Goal: Task Accomplishment & Management: Use online tool/utility

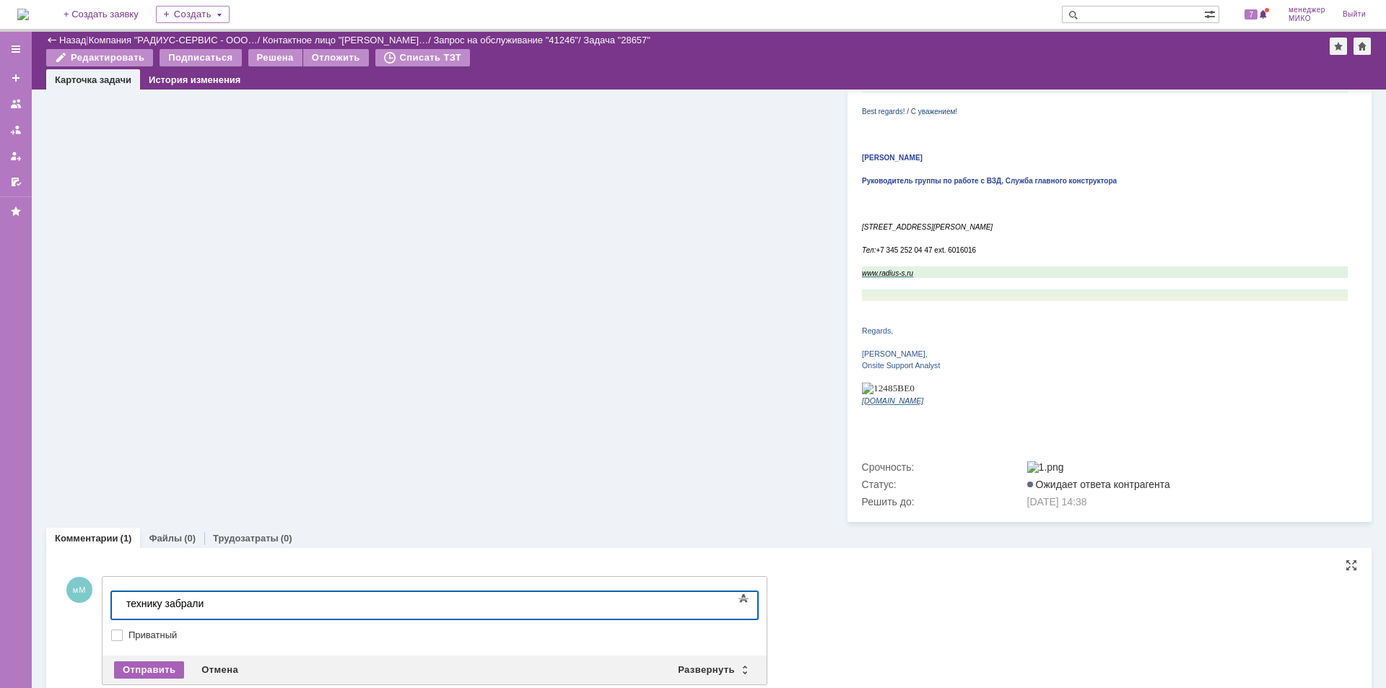
click at [164, 661] on div "Отправить" at bounding box center [149, 669] width 70 height 17
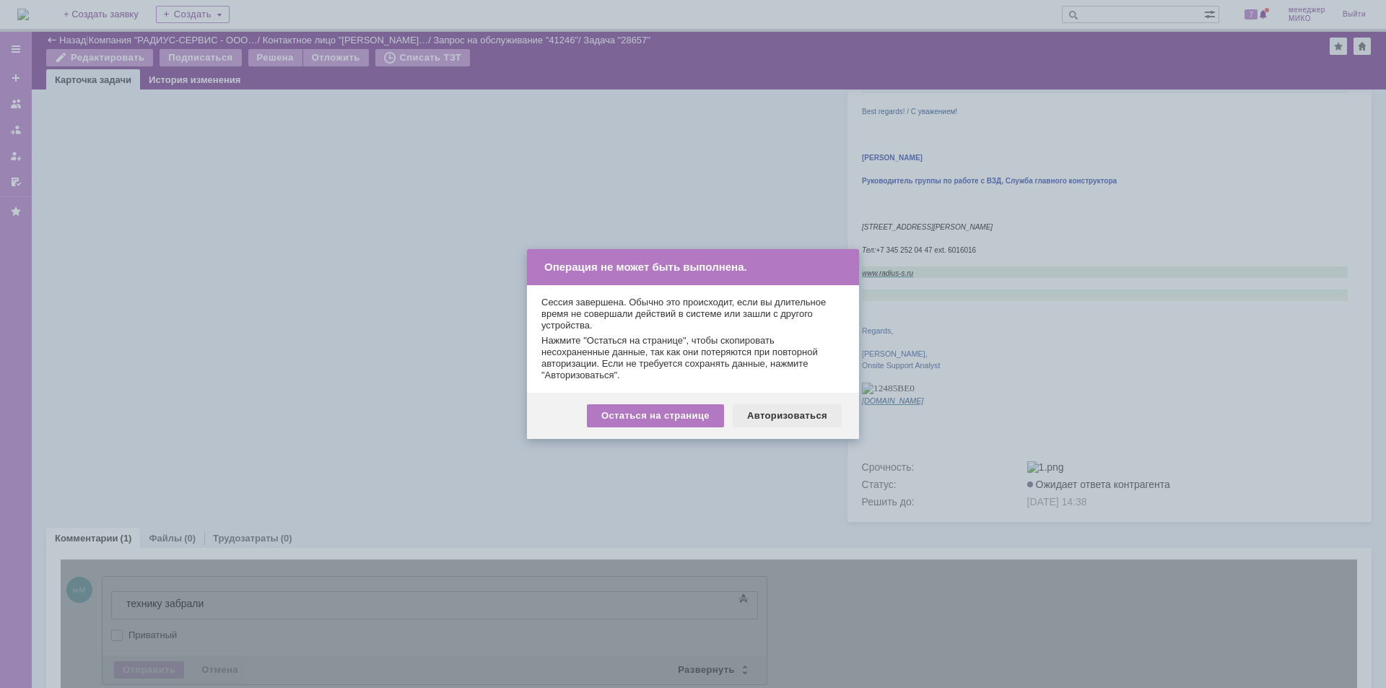
click at [777, 419] on div "Авторизоваться" at bounding box center [787, 415] width 109 height 23
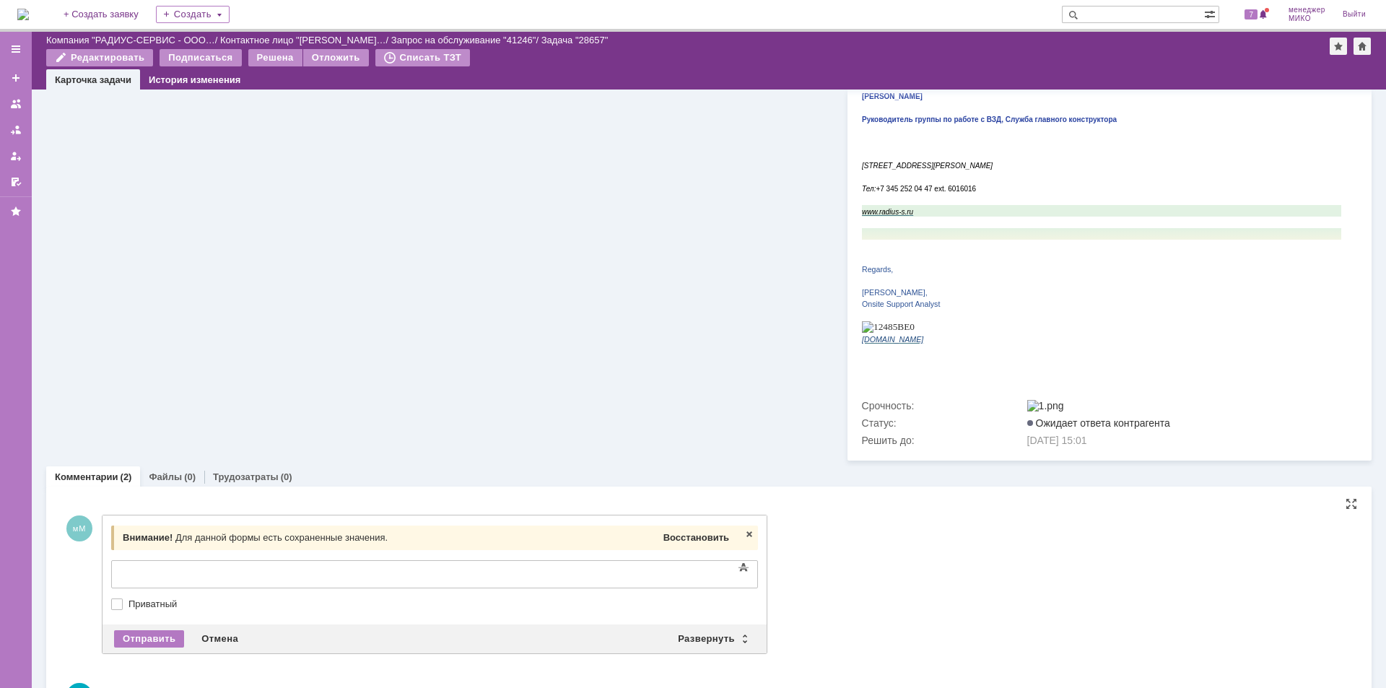
click at [709, 532] on span "Восстановить" at bounding box center [696, 537] width 66 height 11
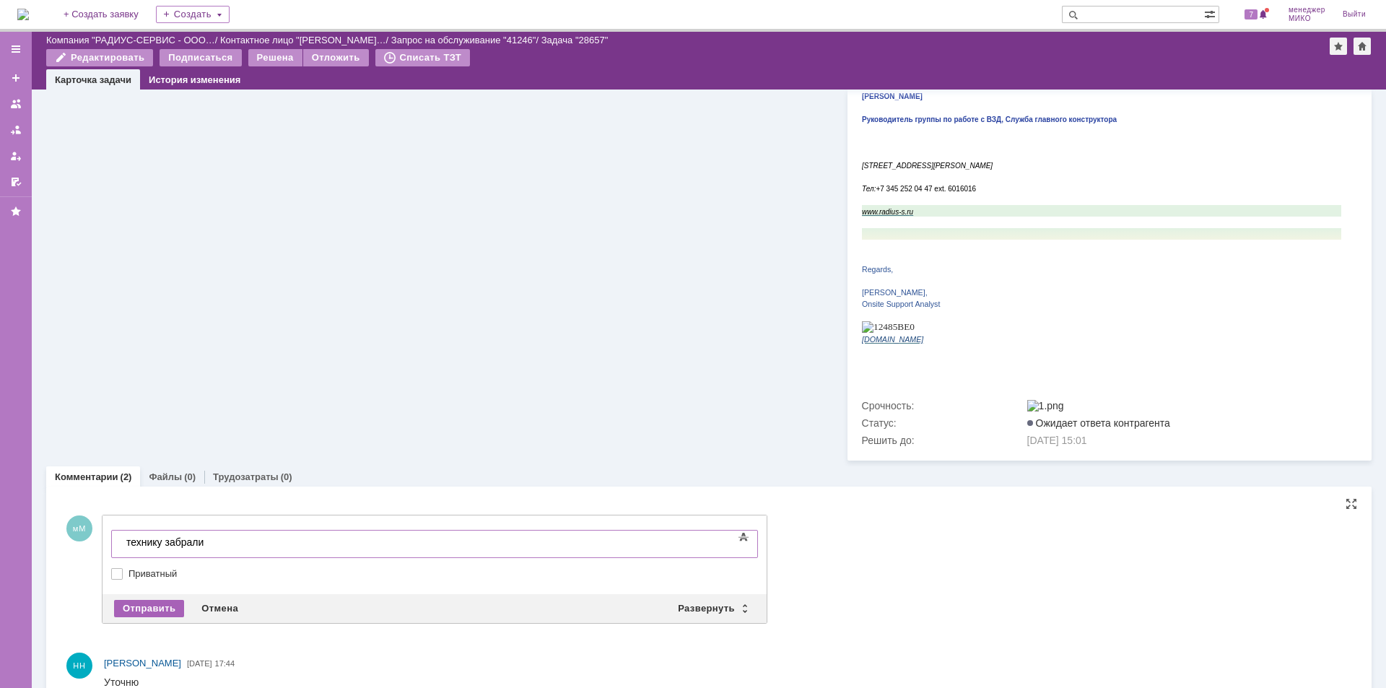
click at [160, 600] on div "Отправить" at bounding box center [149, 608] width 70 height 17
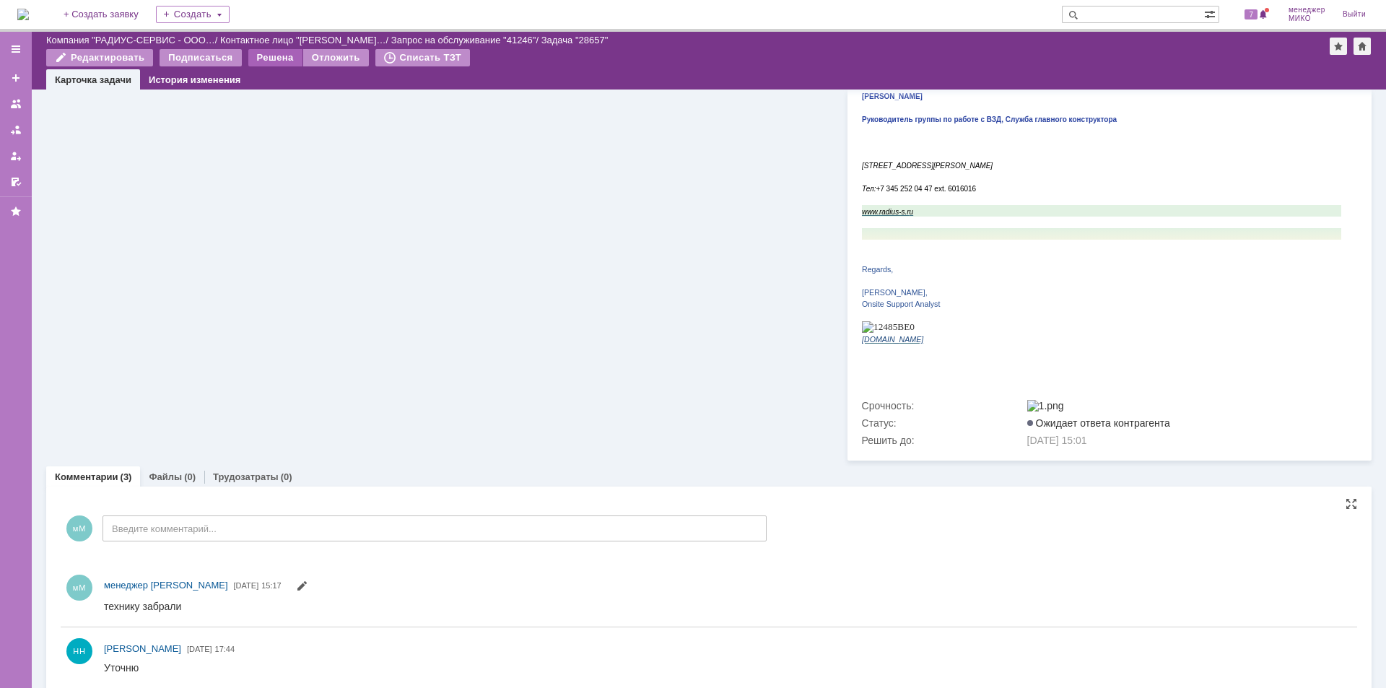
click at [267, 58] on div "Решена" at bounding box center [275, 57] width 54 height 17
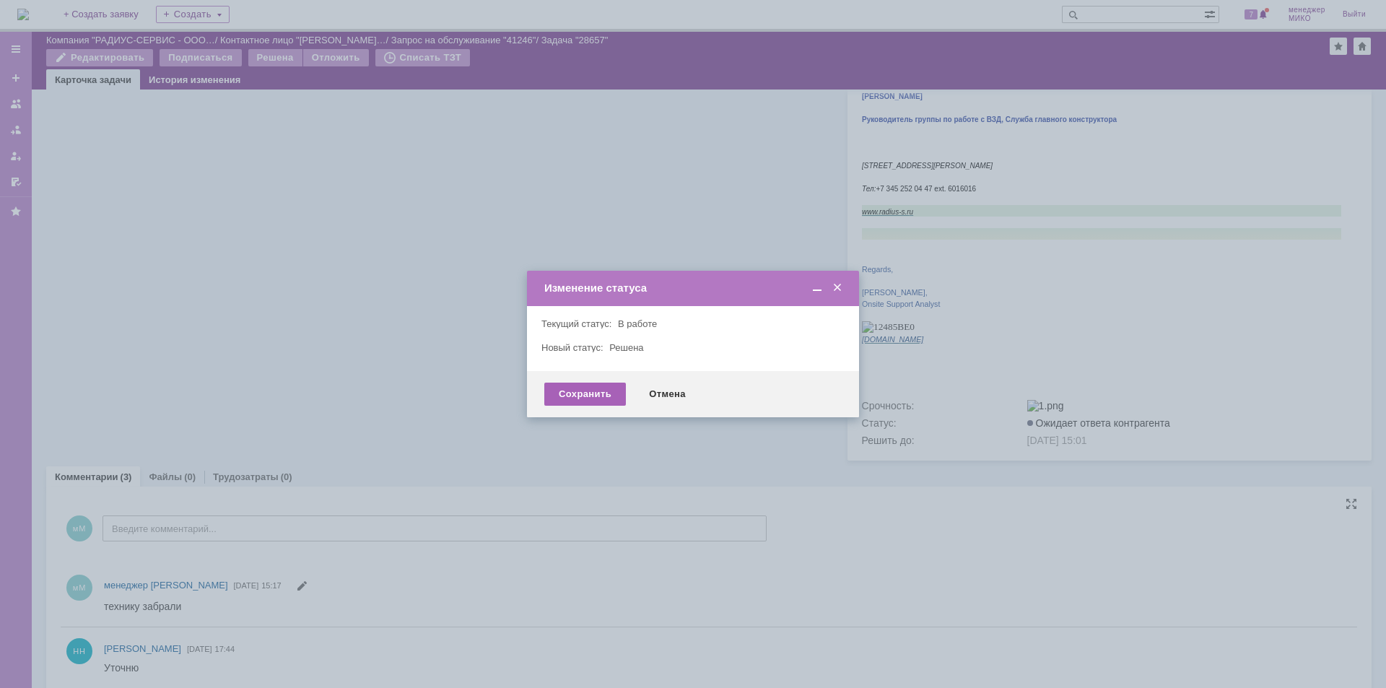
click at [590, 397] on div "Сохранить" at bounding box center [585, 394] width 82 height 23
